Goal: Transaction & Acquisition: Purchase product/service

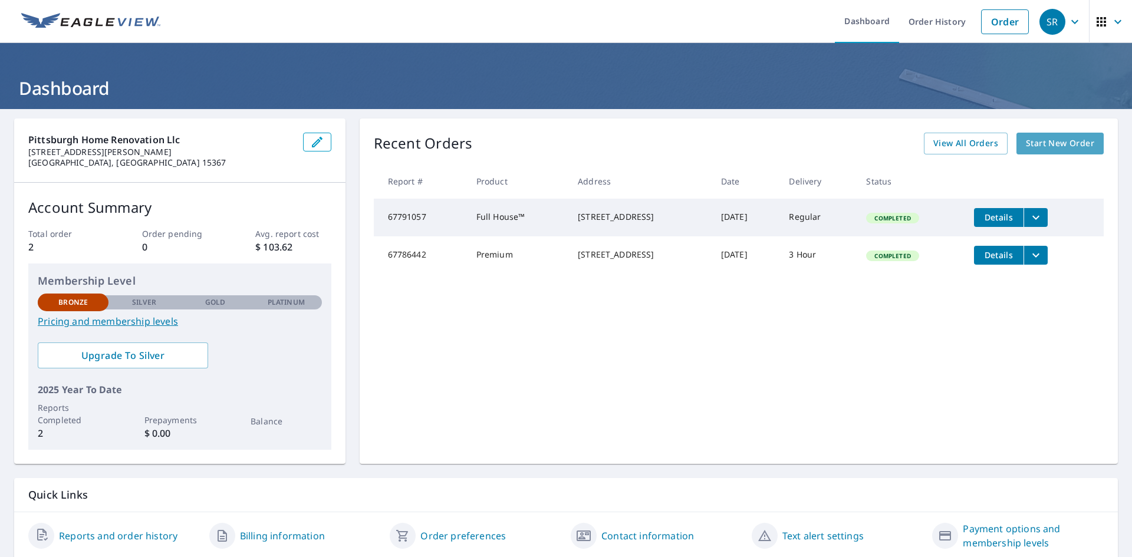
click at [1044, 146] on span "Start New Order" at bounding box center [1060, 143] width 68 height 15
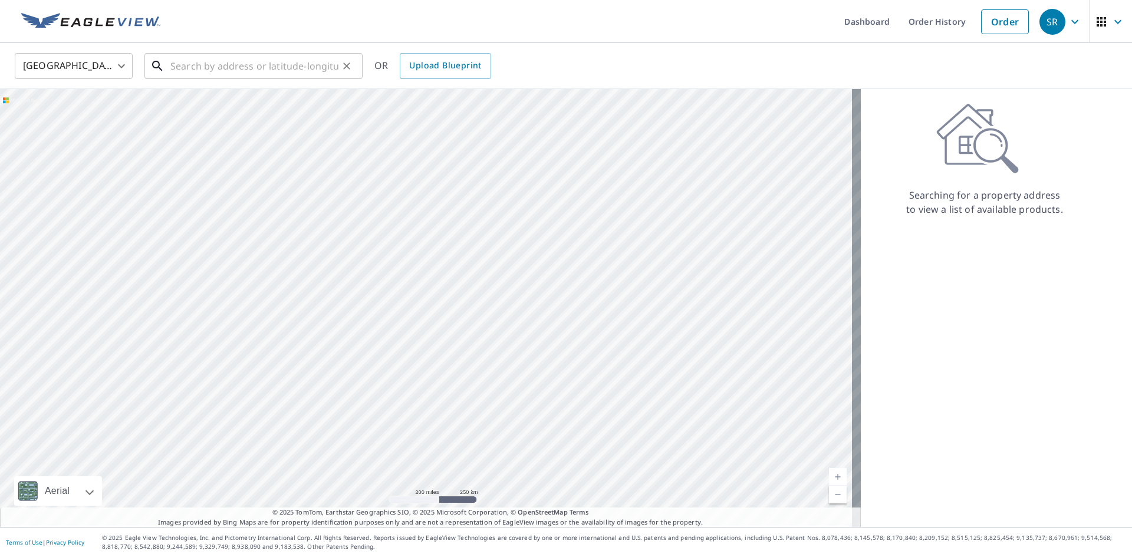
click at [192, 68] on input "text" at bounding box center [254, 66] width 168 height 33
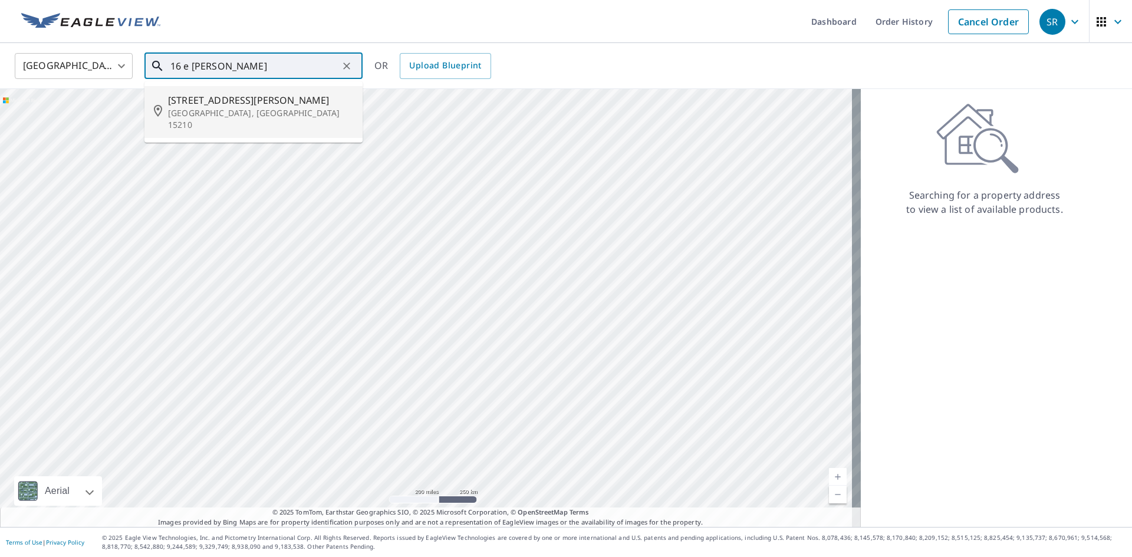
click at [212, 104] on span "[STREET_ADDRESS][PERSON_NAME]" at bounding box center [260, 100] width 185 height 14
type input "[STREET_ADDRESS][PERSON_NAME]"
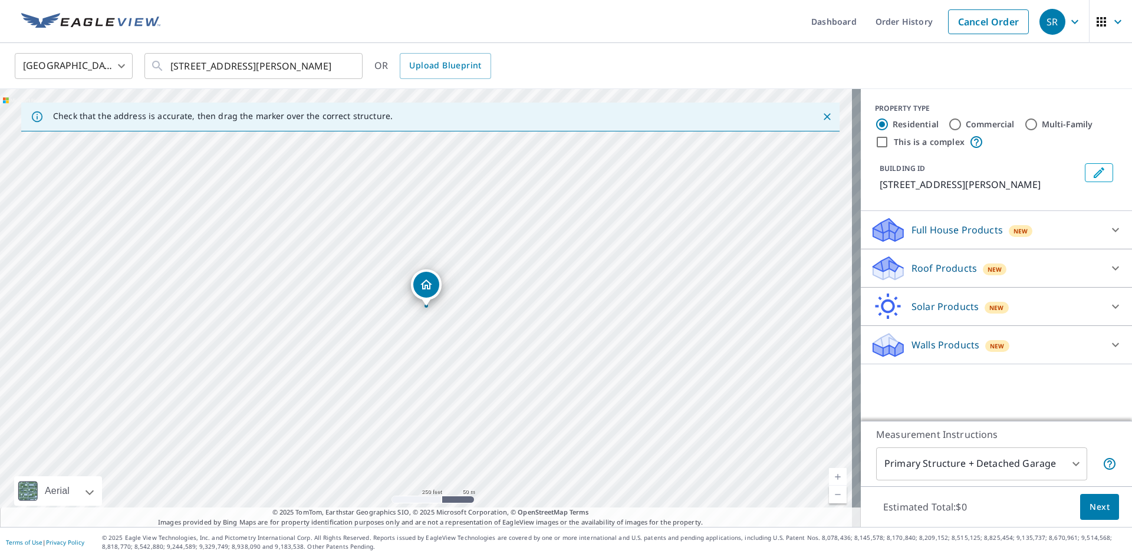
click at [901, 348] on div "Walls Products New" at bounding box center [985, 345] width 231 height 28
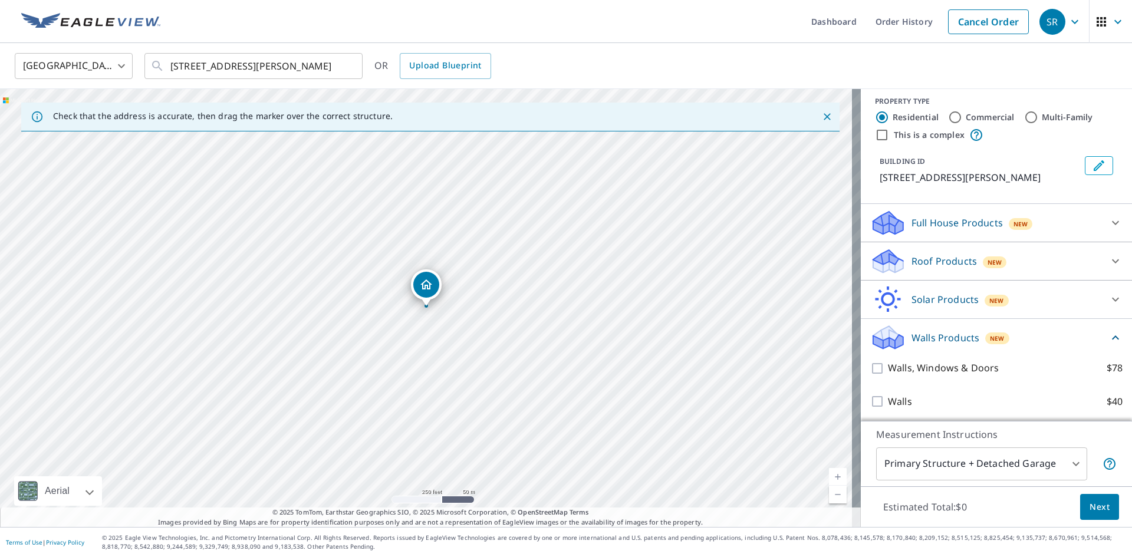
scroll to position [9, 0]
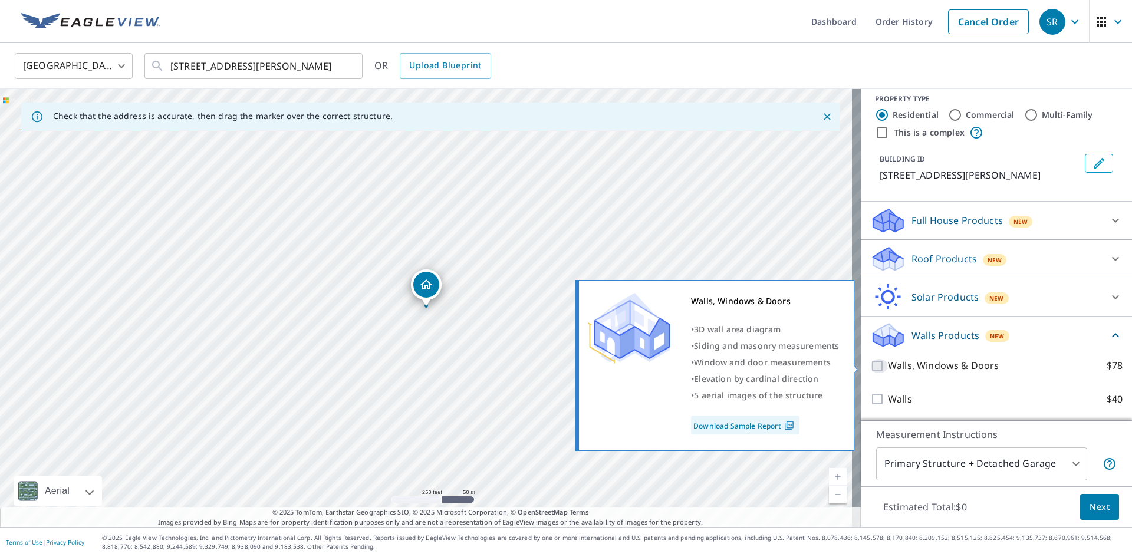
click at [870, 367] on input "Walls, Windows & Doors $78" at bounding box center [879, 366] width 18 height 14
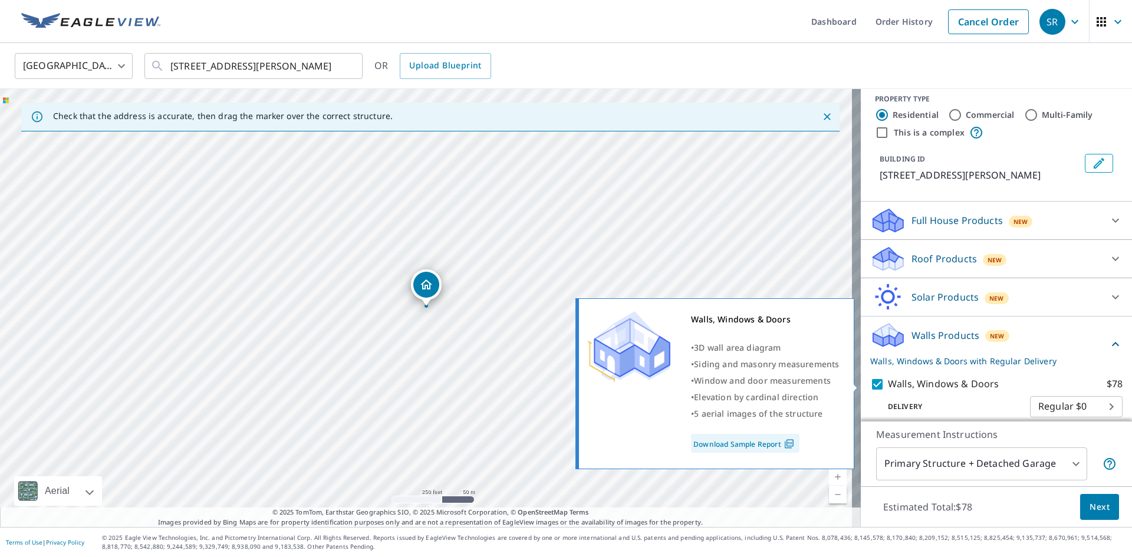
click at [870, 381] on input "Walls, Windows & Doors $78" at bounding box center [879, 384] width 18 height 14
checkbox input "false"
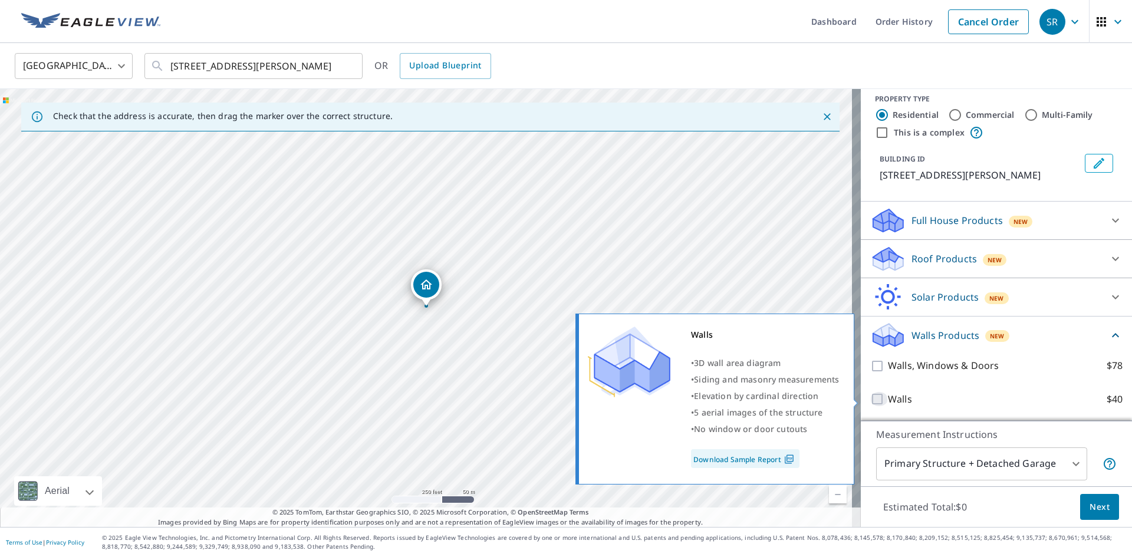
click at [870, 397] on input "Walls $40" at bounding box center [879, 399] width 18 height 14
checkbox input "true"
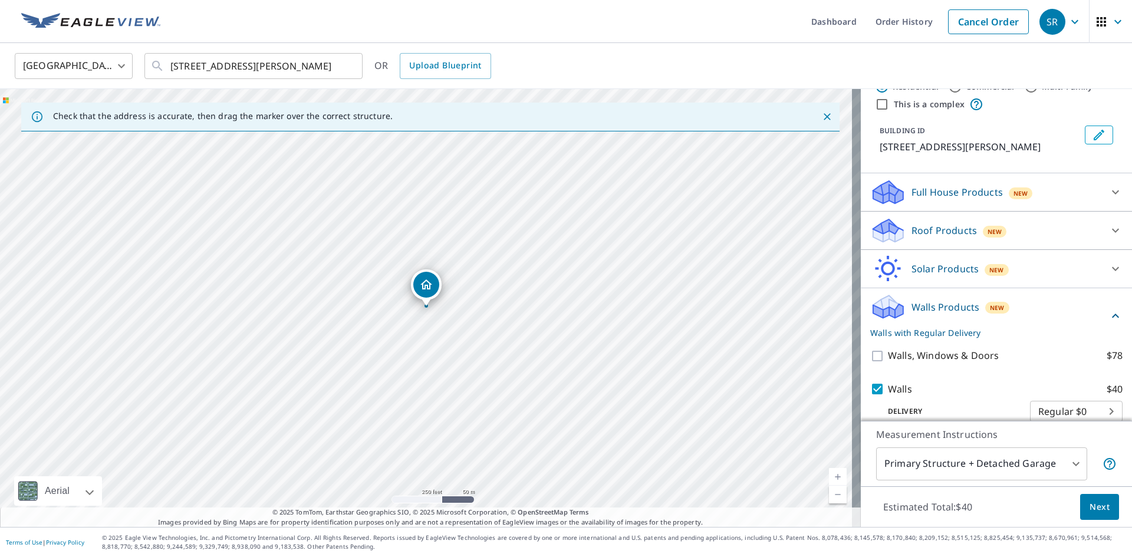
scroll to position [54, 0]
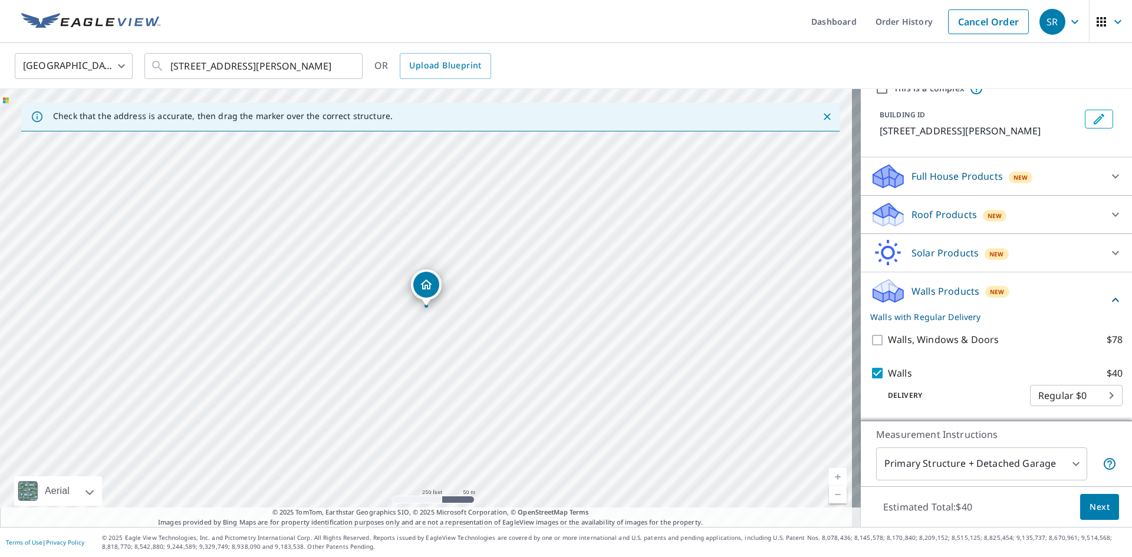
drag, startPoint x: 1088, startPoint y: 504, endPoint x: 1002, endPoint y: 466, distance: 93.2
click at [1002, 466] on div "Measurement Instructions Primary Structure + Detached Garage 1 ​ Estimated Tota…" at bounding box center [996, 474] width 271 height 107
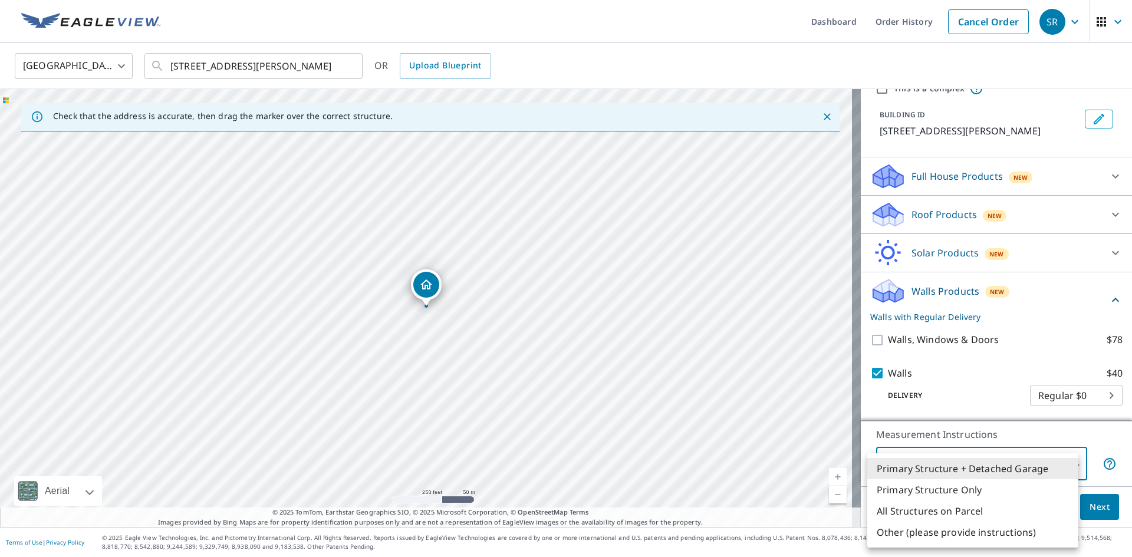
click at [1002, 466] on body "SR SR Dashboard Order History Cancel Order SR [GEOGRAPHIC_DATA] [GEOGRAPHIC_DAT…" at bounding box center [566, 278] width 1132 height 557
click at [929, 491] on li "Primary Structure Only" at bounding box center [972, 489] width 211 height 21
type input "2"
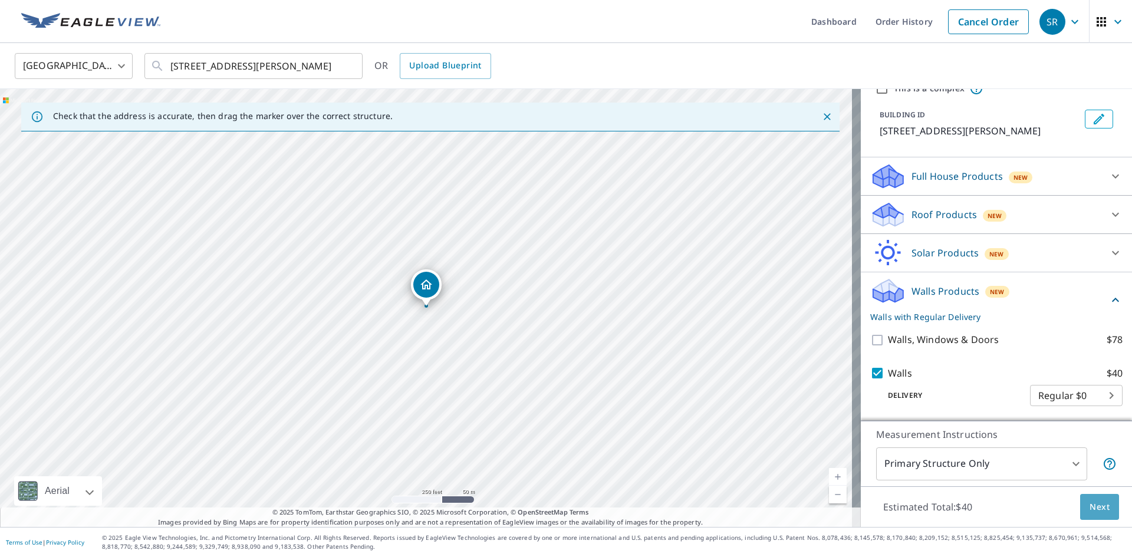
click at [1090, 513] on span "Next" at bounding box center [1100, 507] width 20 height 15
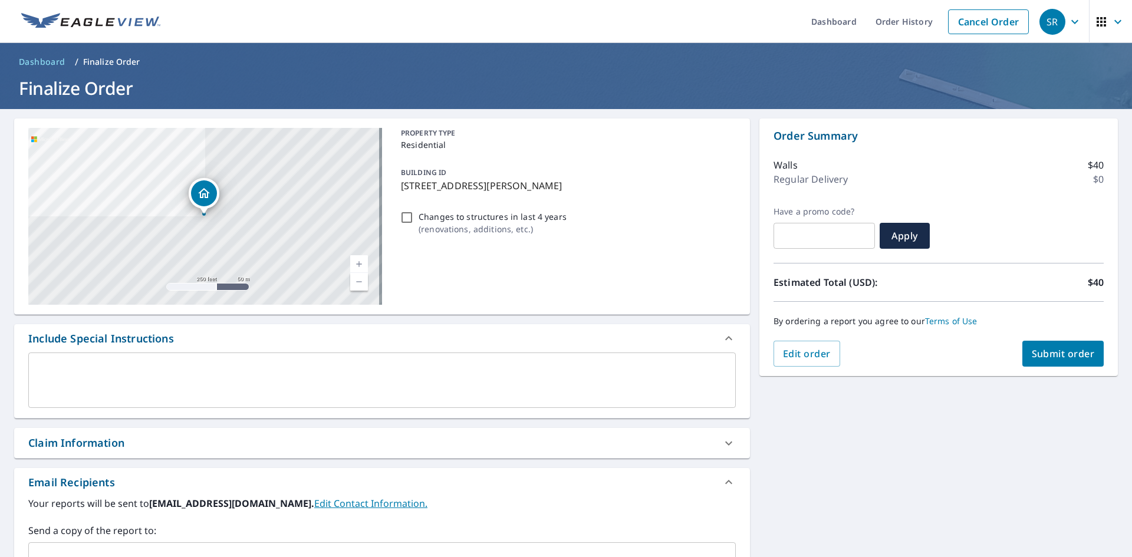
click at [403, 216] on input "Changes to structures in last 4 years ( renovations, additions, etc. )" at bounding box center [407, 217] width 14 height 14
checkbox input "true"
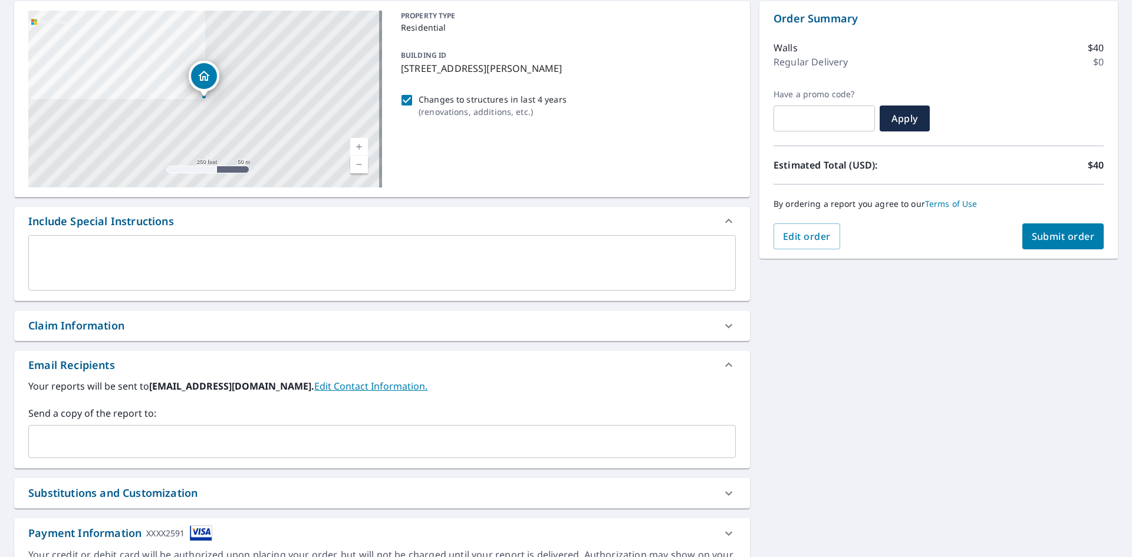
scroll to position [118, 0]
click at [59, 264] on textarea at bounding box center [382, 263] width 691 height 34
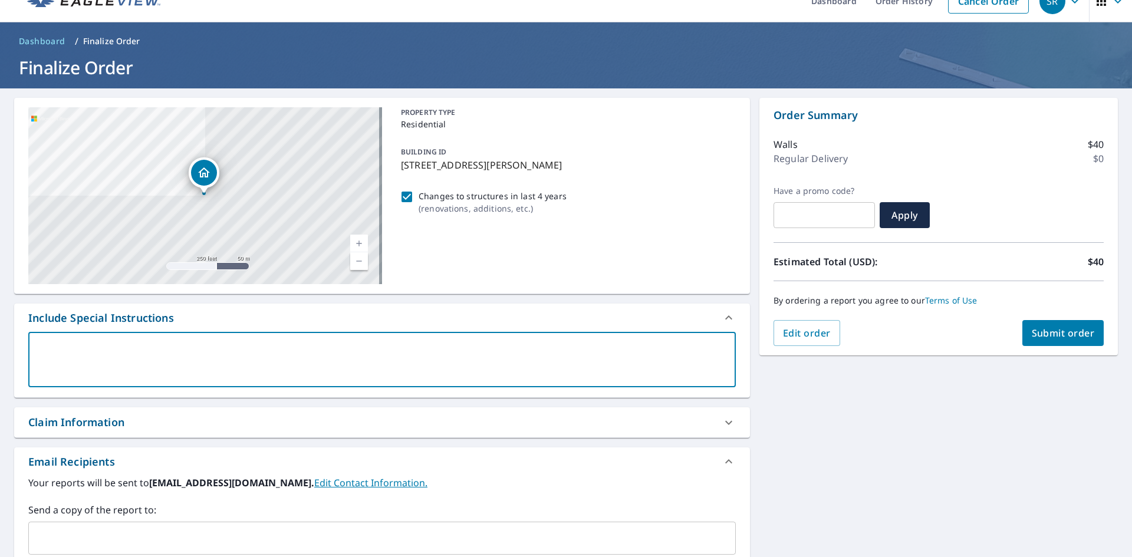
scroll to position [0, 0]
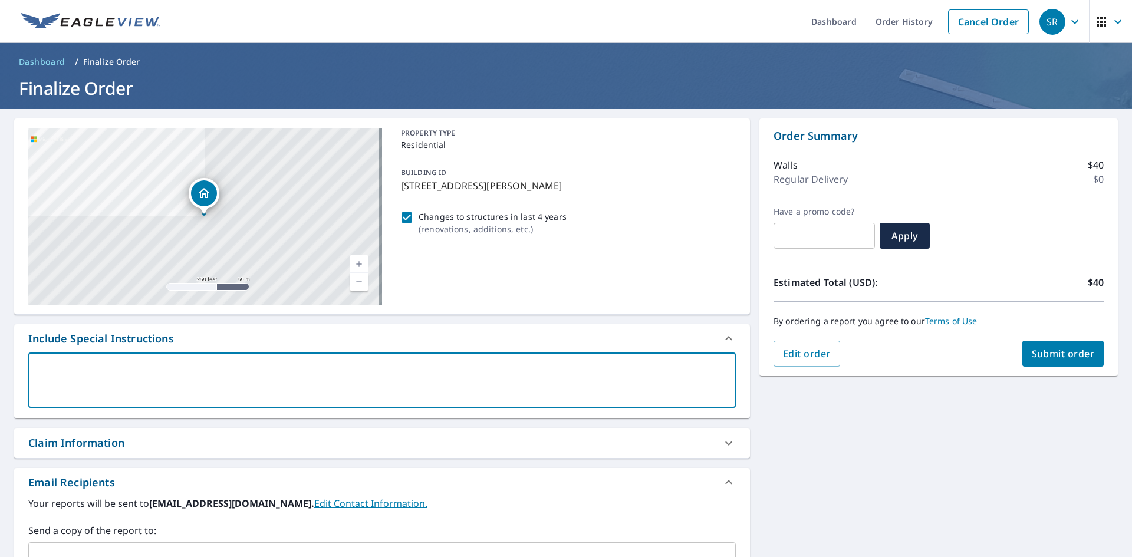
click at [1039, 357] on span "Submit order" at bounding box center [1063, 353] width 63 height 13
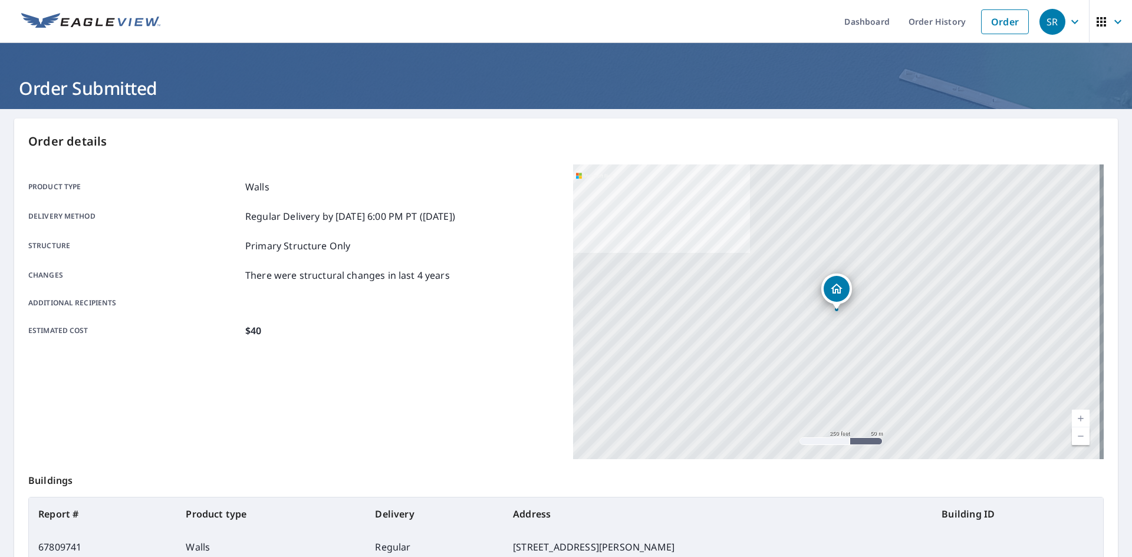
click at [301, 219] on p "Regular Delivery by [DATE] 6:00 PM PT ([DATE])" at bounding box center [350, 216] width 210 height 14
click at [292, 241] on p "Primary Structure Only" at bounding box center [297, 246] width 105 height 14
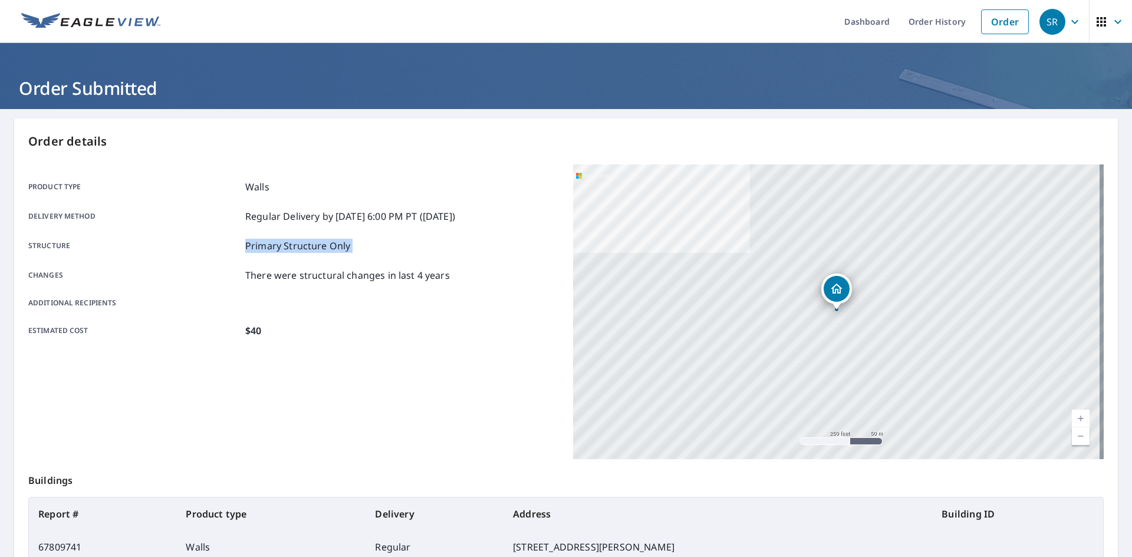
click at [292, 241] on p "Primary Structure Only" at bounding box center [297, 246] width 105 height 14
click at [279, 219] on p "Regular Delivery by [DATE] 6:00 PM PT ([DATE])" at bounding box center [350, 216] width 210 height 14
